Goal: Find specific page/section: Find specific page/section

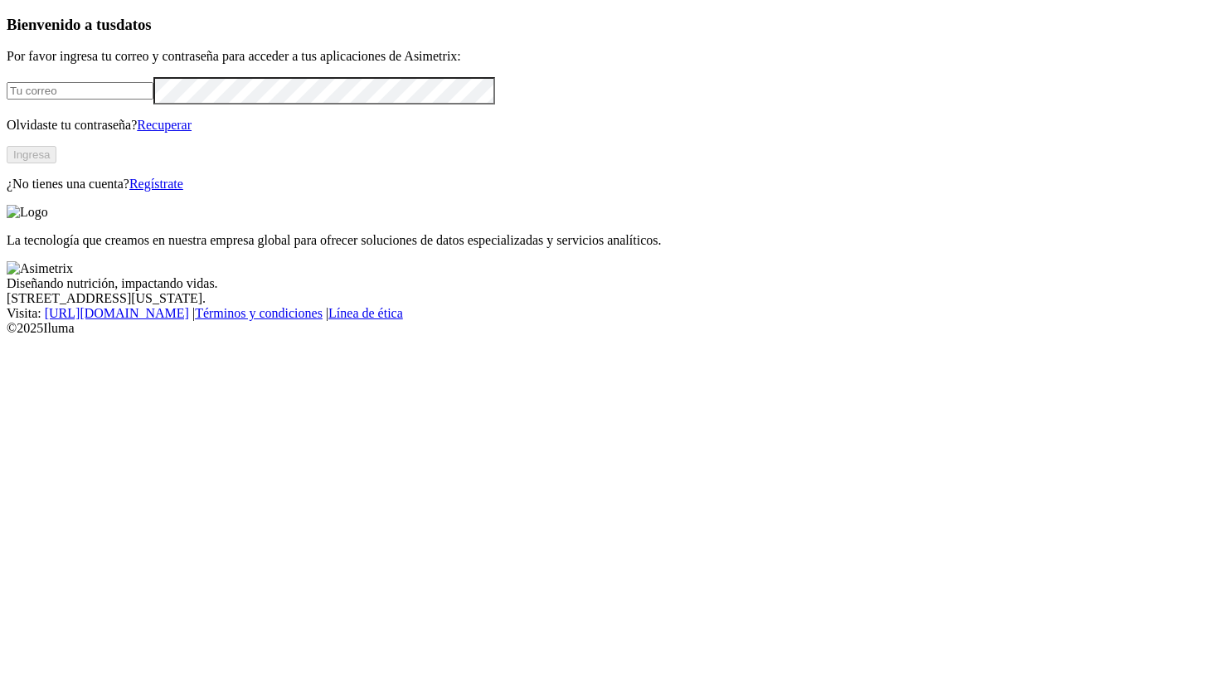
click at [153, 100] on input "email" at bounding box center [80, 90] width 147 height 17
click at [7, 336] on com-1password-button at bounding box center [7, 336] width 0 height 0
type input "[PERSON_NAME][EMAIL_ADDRESS][PERSON_NAME][DOMAIN_NAME]"
click at [56, 163] on button "Ingresa" at bounding box center [32, 154] width 50 height 17
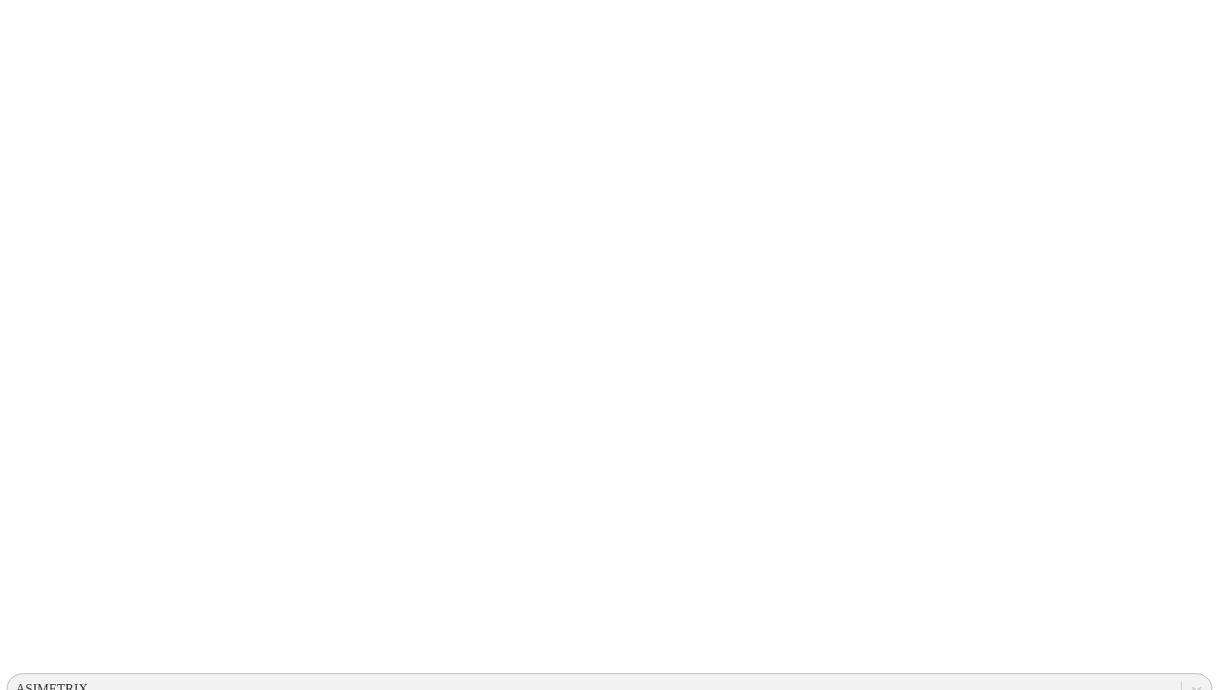
click at [88, 682] on div "ASIMETRIX" at bounding box center [52, 689] width 72 height 15
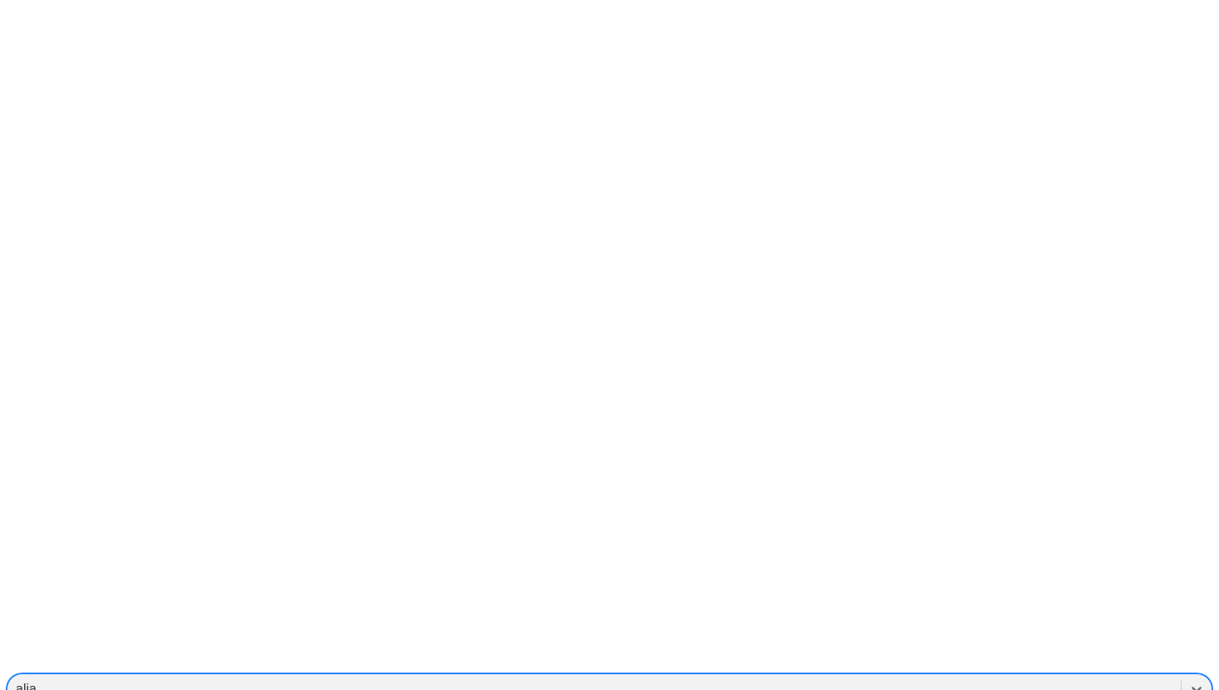
type input "aliar"
